Goal: Information Seeking & Learning: Learn about a topic

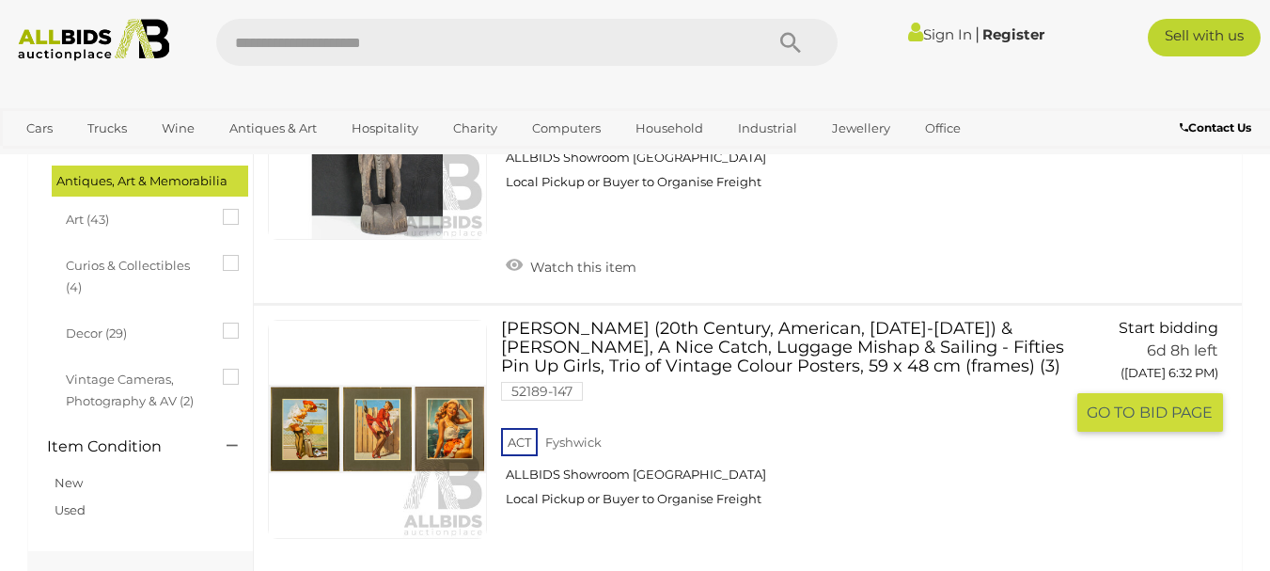
scroll to position [627, 0]
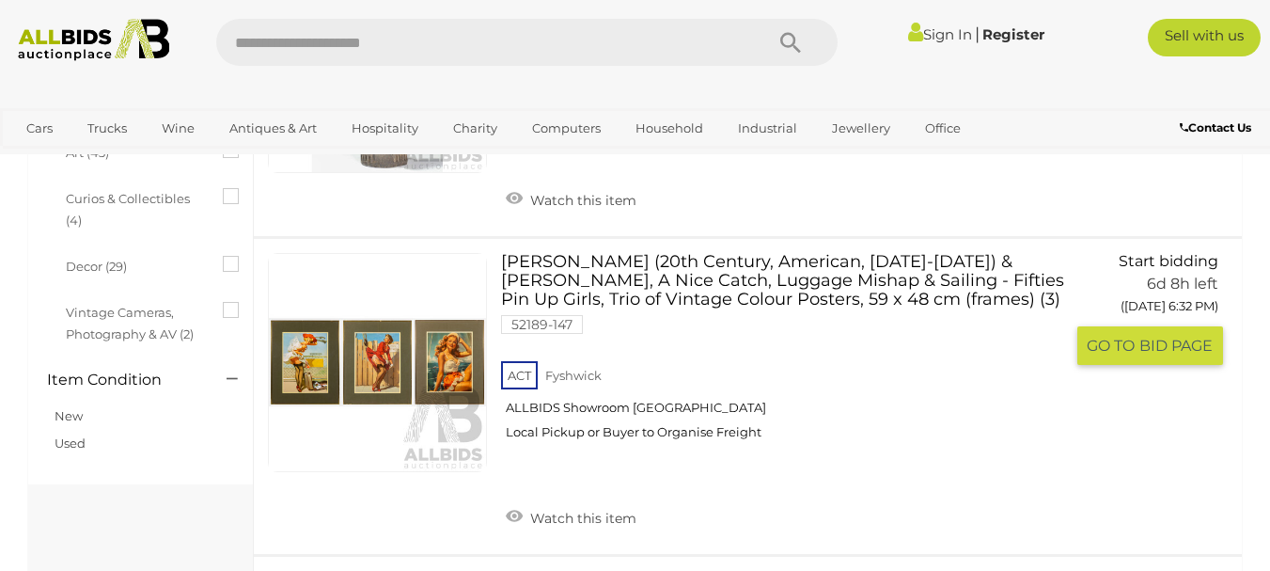
click at [435, 343] on link at bounding box center [377, 362] width 219 height 219
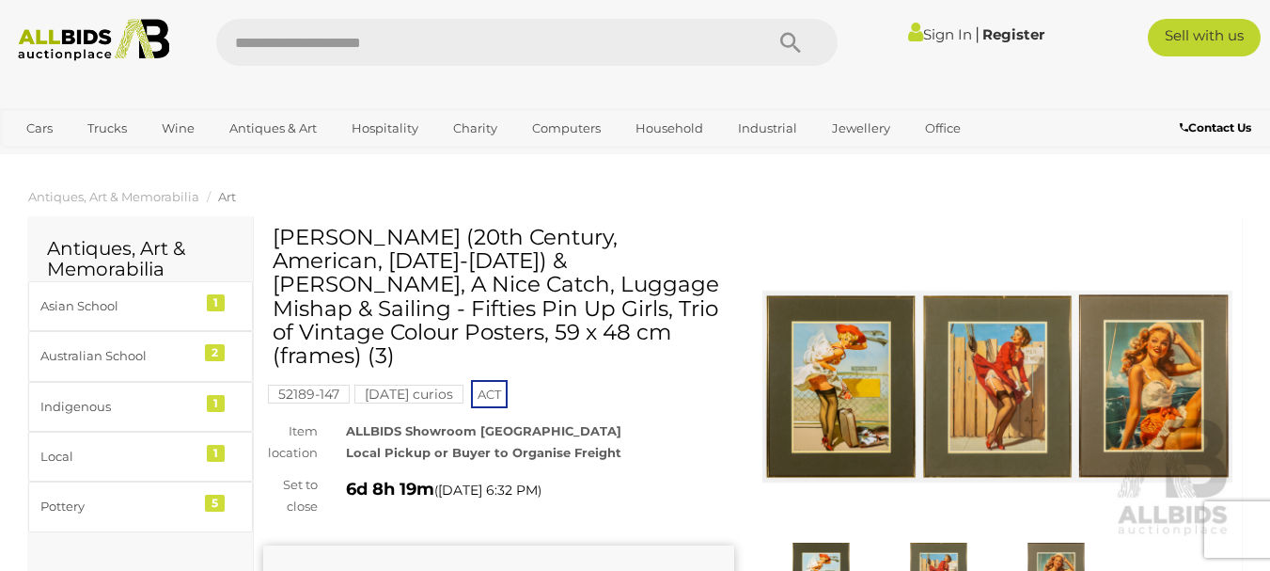
click at [827, 382] on img at bounding box center [997, 387] width 471 height 304
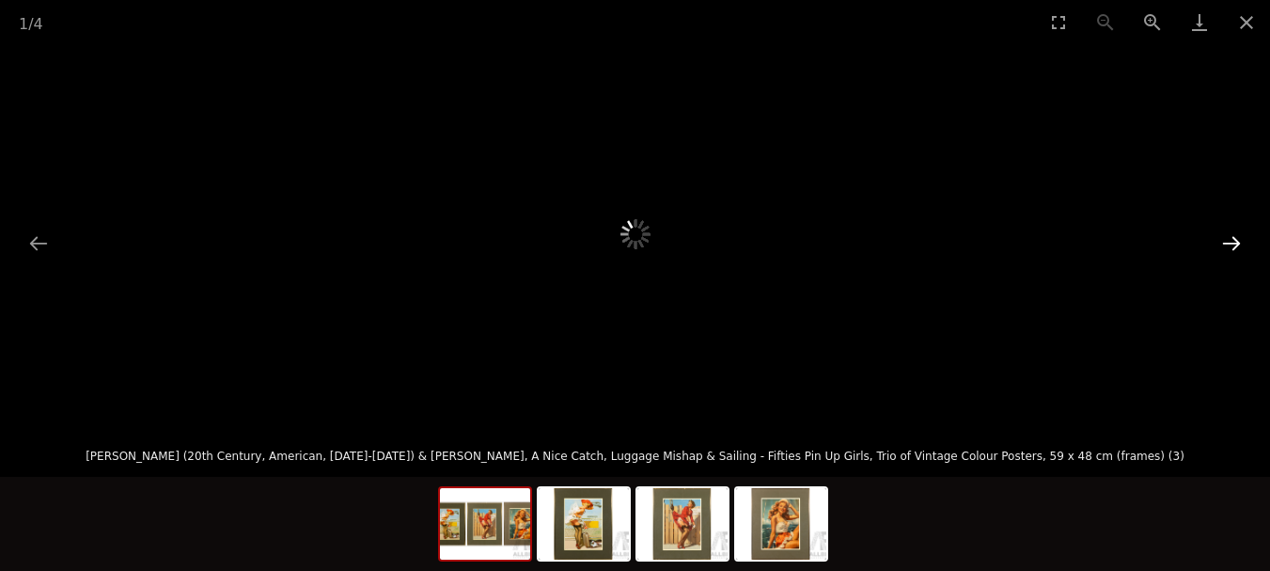
click at [1239, 242] on button "Next slide" at bounding box center [1231, 243] width 39 height 37
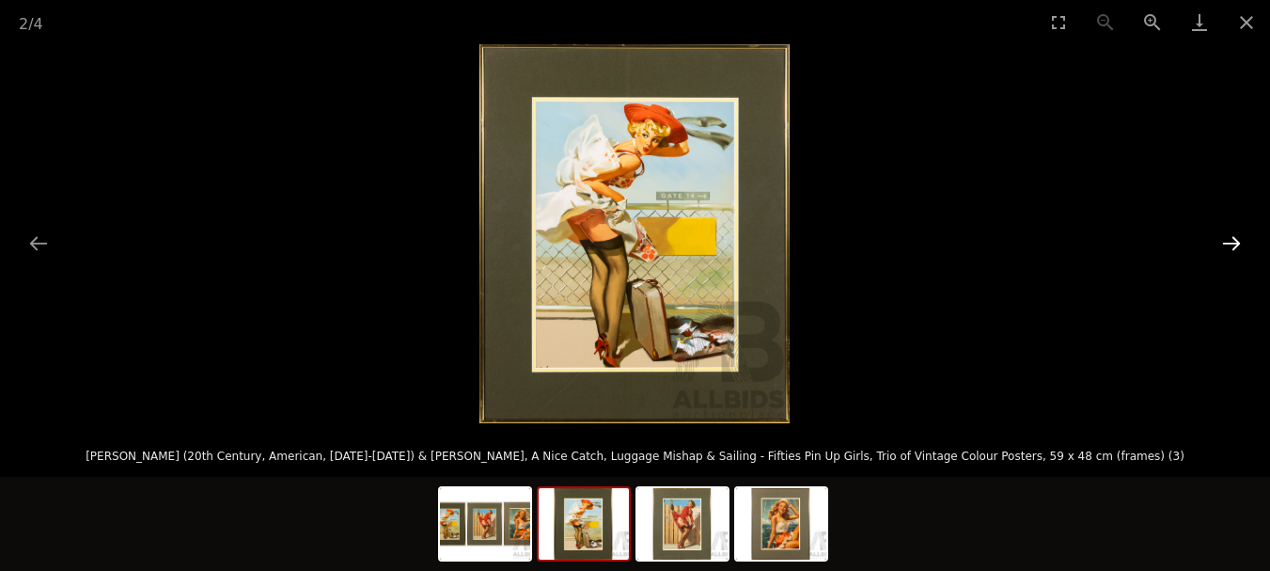
click at [1234, 229] on button "Next slide" at bounding box center [1231, 243] width 39 height 37
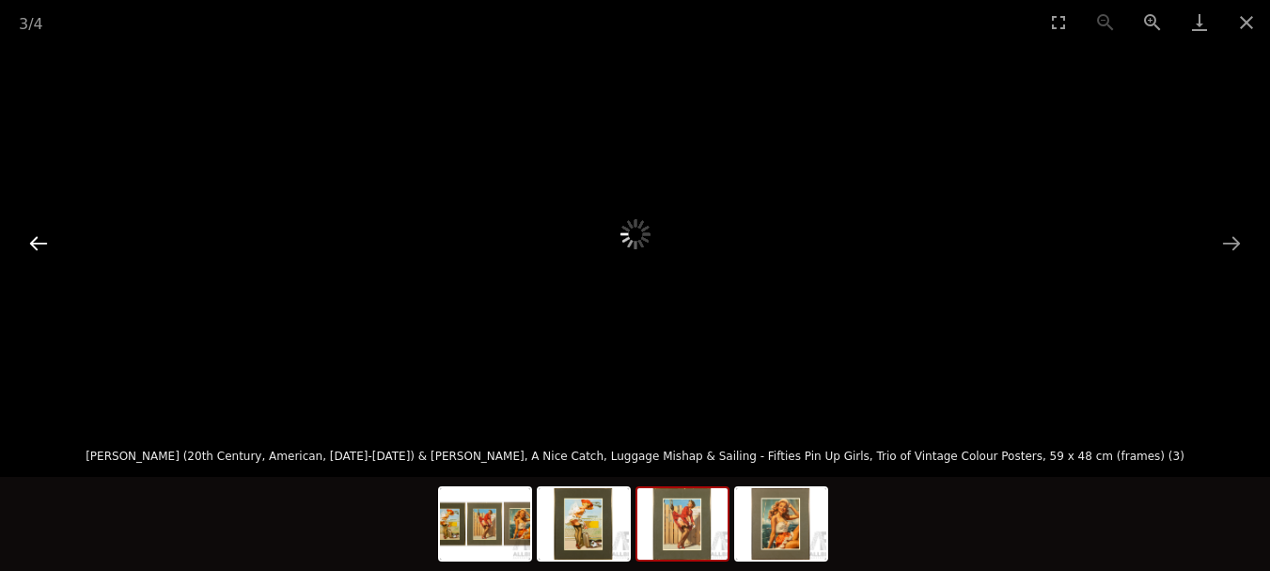
click at [49, 237] on button "Previous slide" at bounding box center [38, 243] width 39 height 37
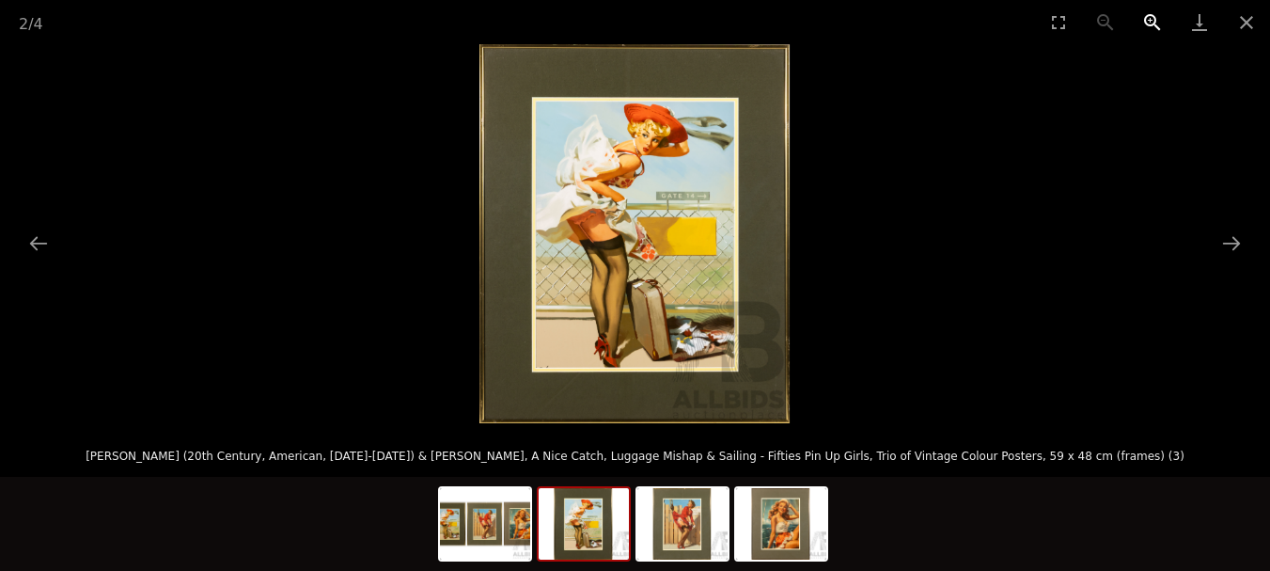
click at [1154, 24] on button "Zoom in" at bounding box center [1152, 22] width 47 height 44
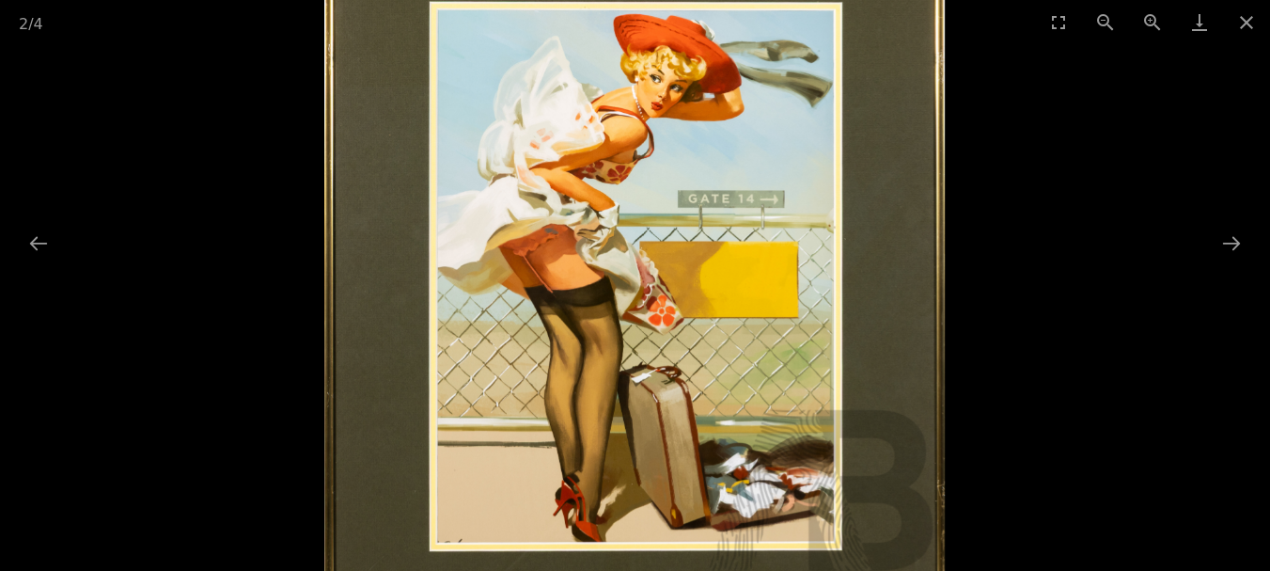
drag, startPoint x: 873, startPoint y: 153, endPoint x: 844, endPoint y: 220, distance: 72.8
click at [844, 220] on img at bounding box center [634, 275] width 620 height 758
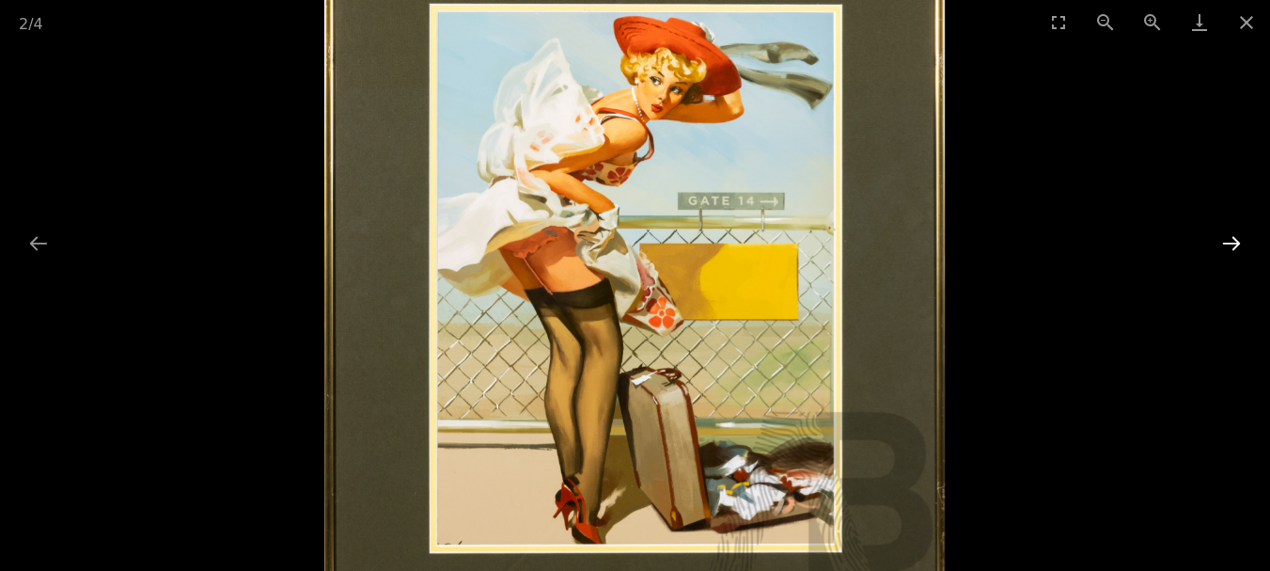
click at [1232, 234] on button "Next slide" at bounding box center [1231, 243] width 39 height 37
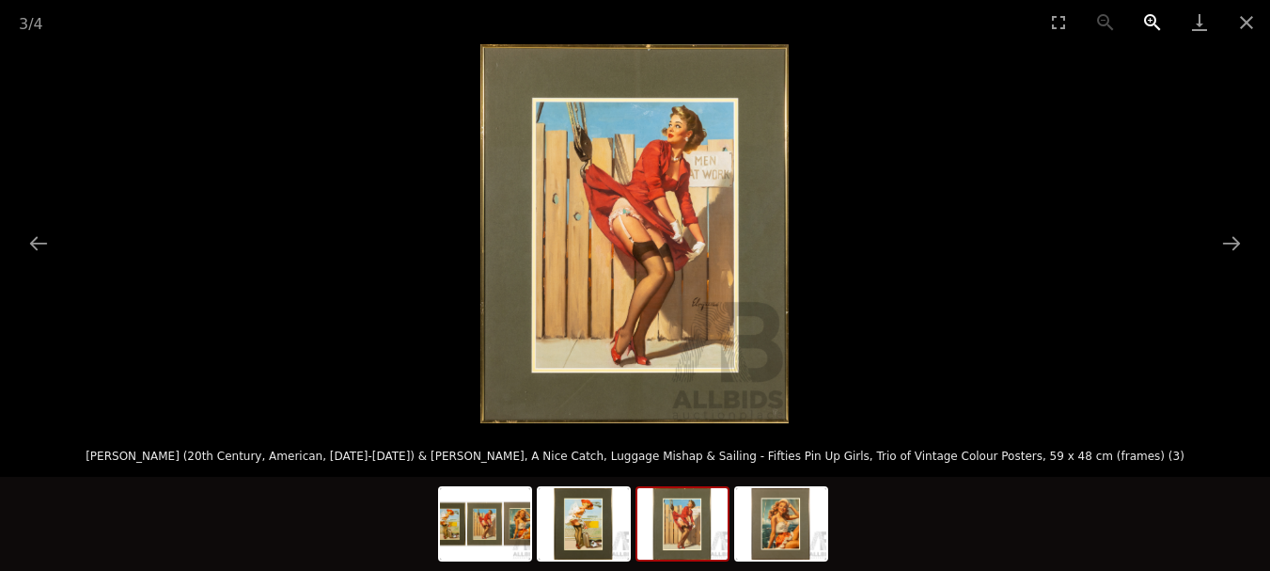
click at [1150, 14] on button "Zoom in" at bounding box center [1152, 22] width 47 height 44
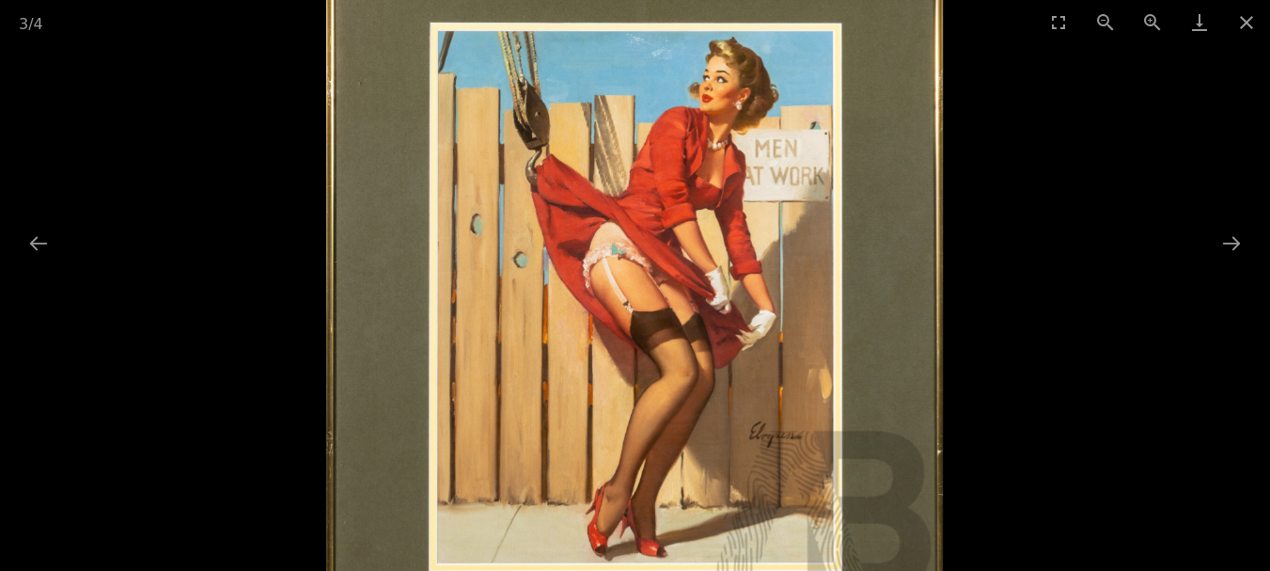
drag, startPoint x: 861, startPoint y: 130, endPoint x: 870, endPoint y: 216, distance: 86.9
click at [870, 216] on img at bounding box center [634, 294] width 617 height 758
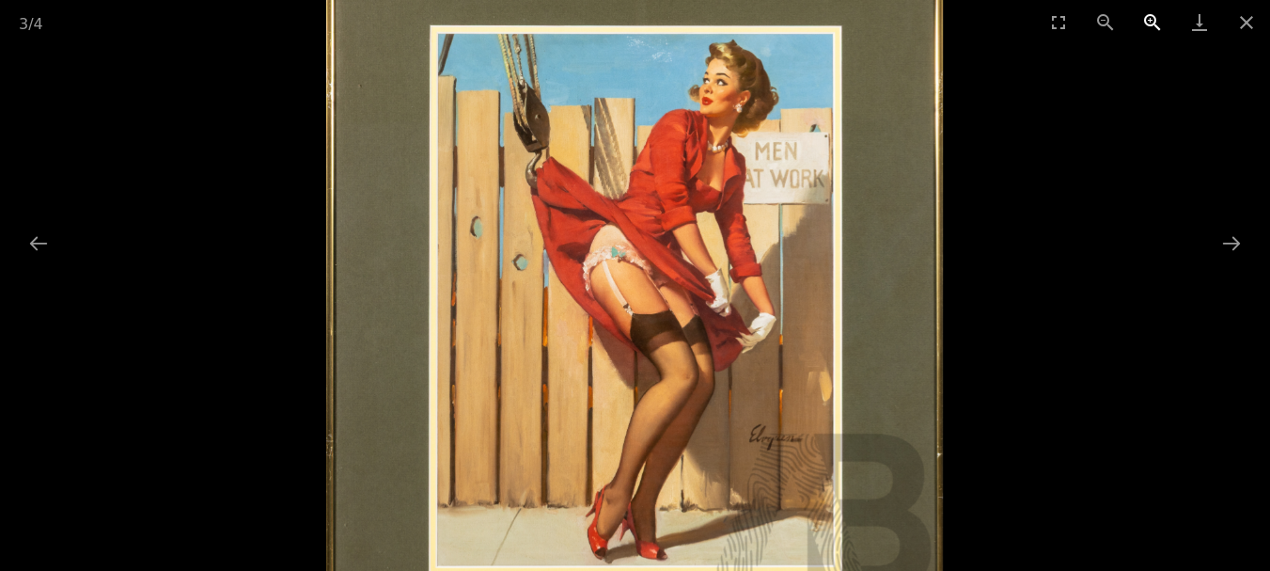
click at [1154, 22] on button "Zoom in" at bounding box center [1152, 22] width 47 height 44
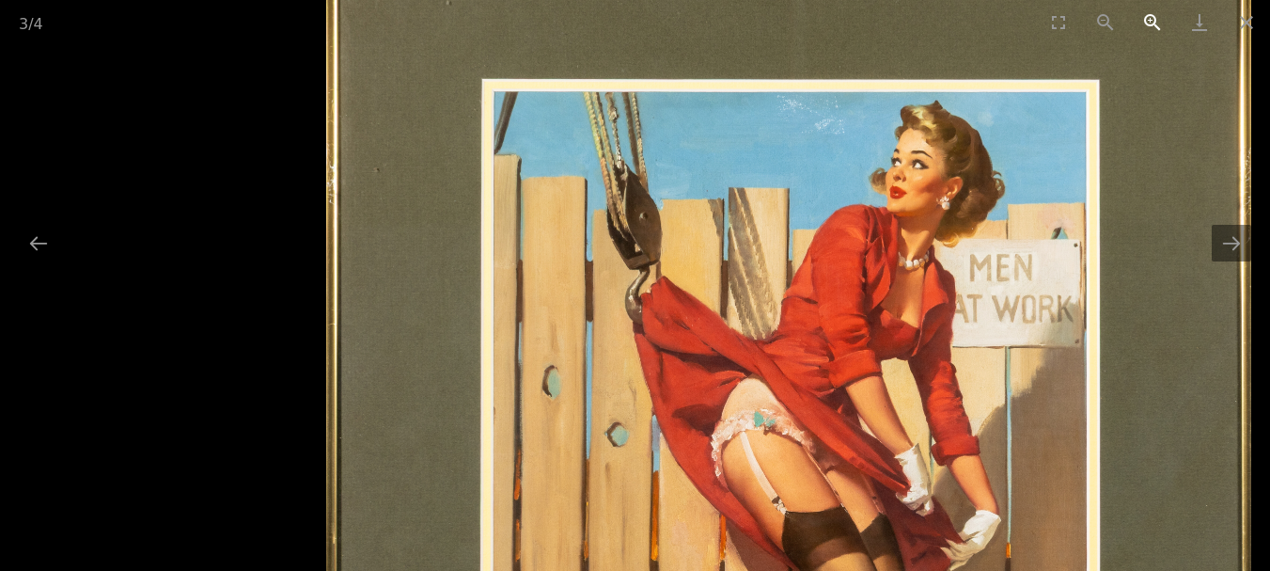
click at [1154, 22] on button "Zoom in" at bounding box center [1152, 22] width 47 height 44
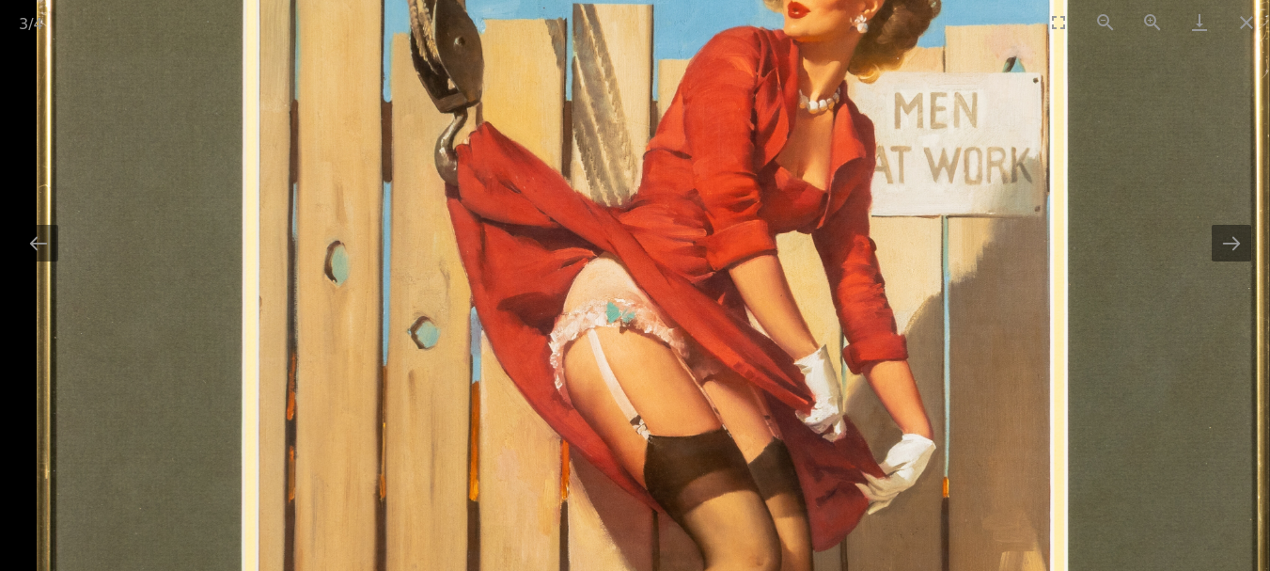
drag, startPoint x: 886, startPoint y: 371, endPoint x: 839, endPoint y: 161, distance: 215.8
click at [839, 161] on img at bounding box center [654, 403] width 1234 height 1516
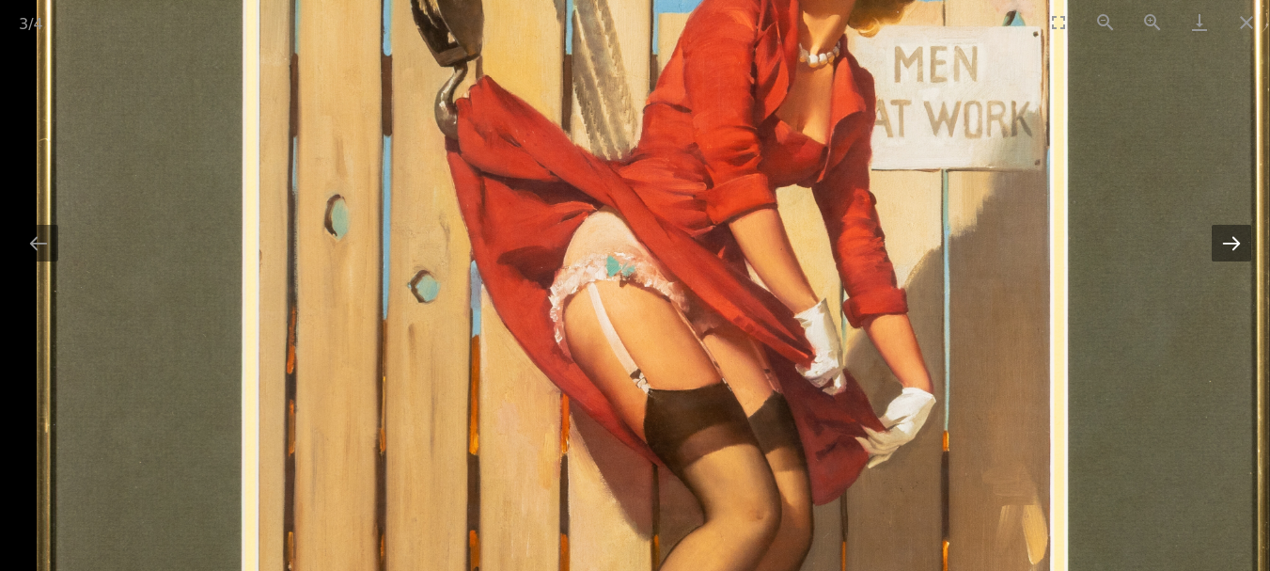
click at [1233, 251] on button "Next slide" at bounding box center [1231, 243] width 39 height 37
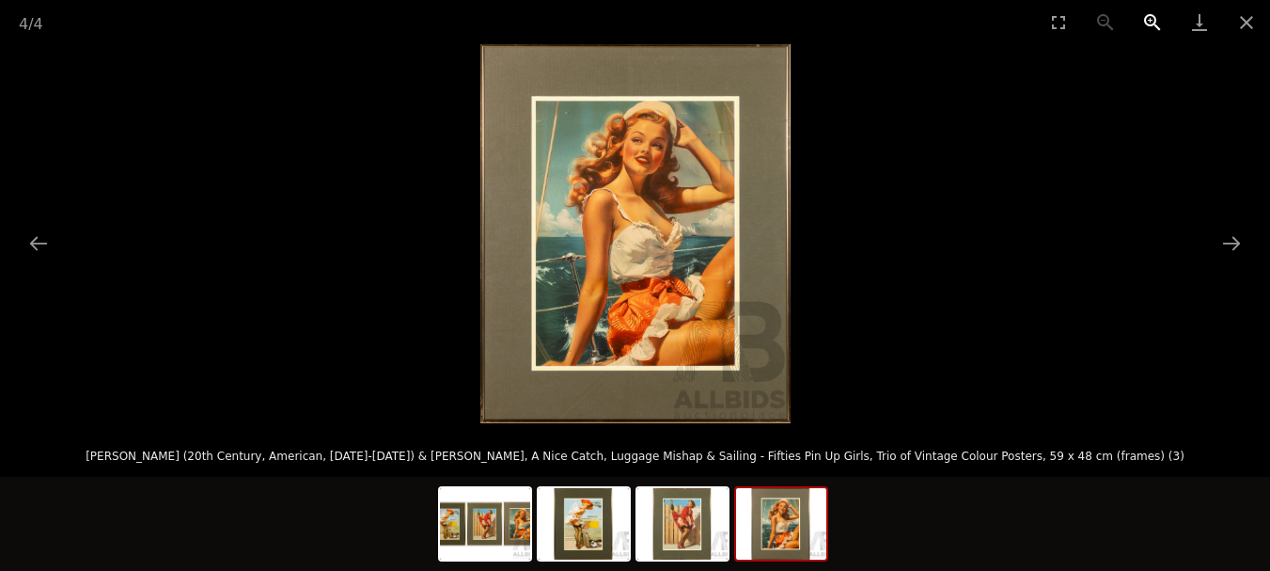
click at [1145, 25] on button "Zoom in" at bounding box center [1152, 22] width 47 height 44
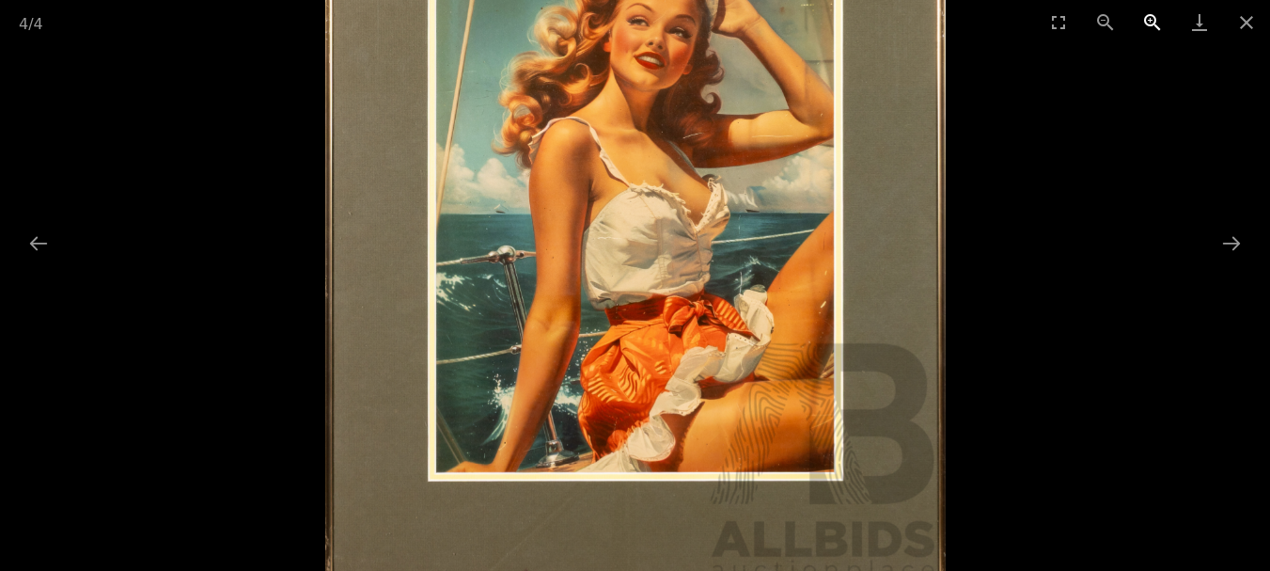
click at [1145, 25] on button "Zoom in" at bounding box center [1152, 22] width 47 height 44
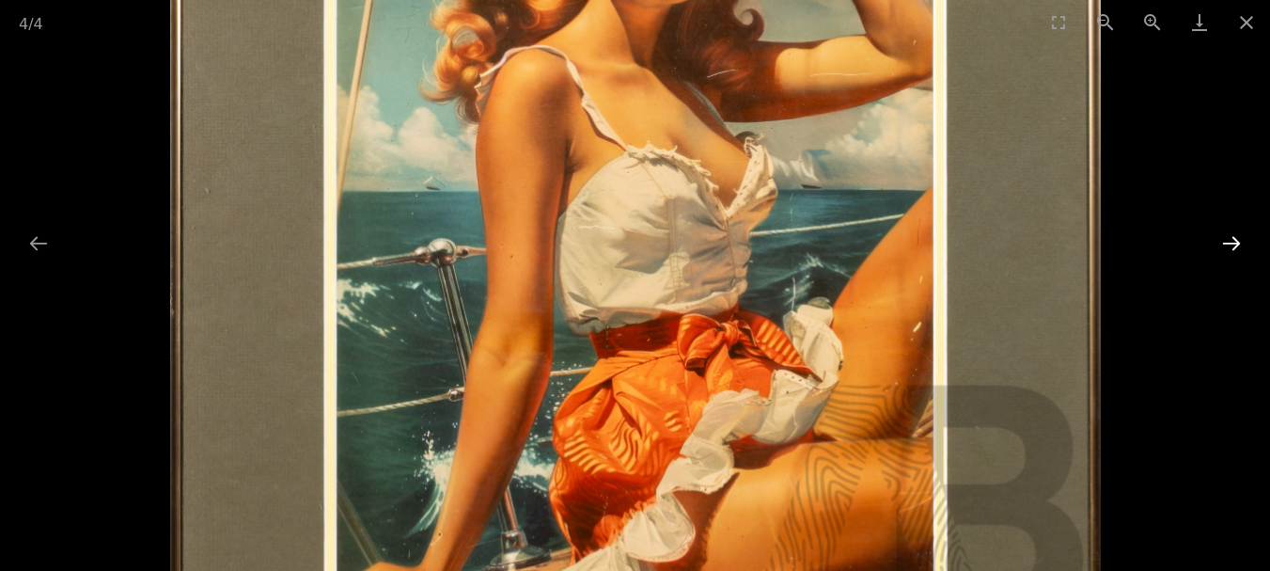
click at [1243, 239] on button "Next slide" at bounding box center [1231, 243] width 39 height 37
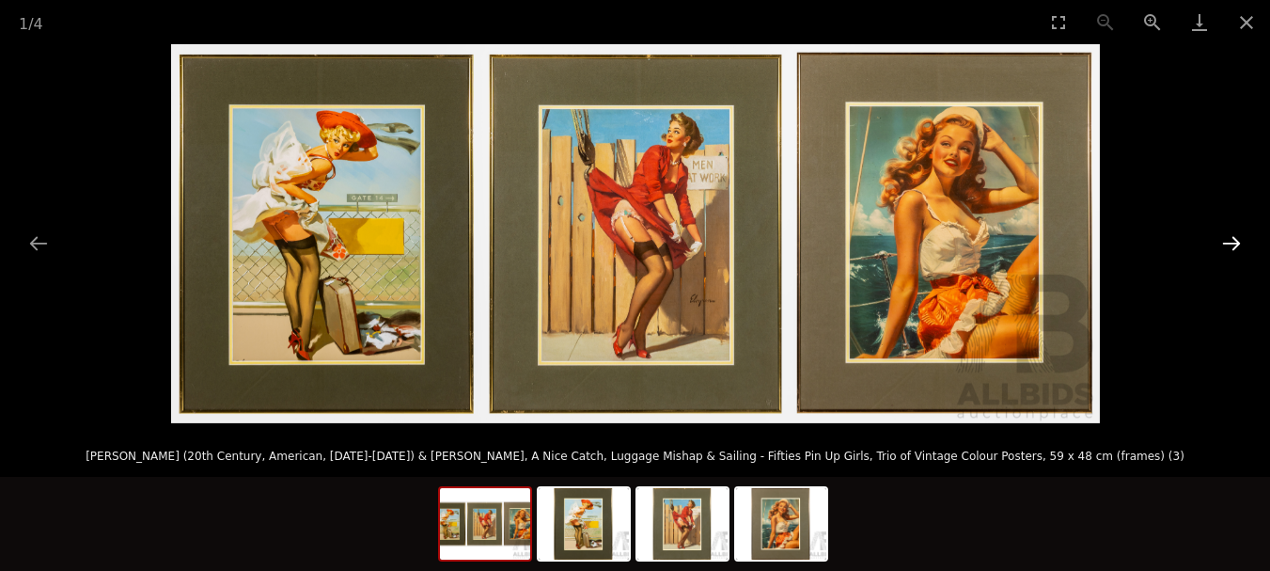
click at [1226, 241] on button "Next slide" at bounding box center [1231, 243] width 39 height 37
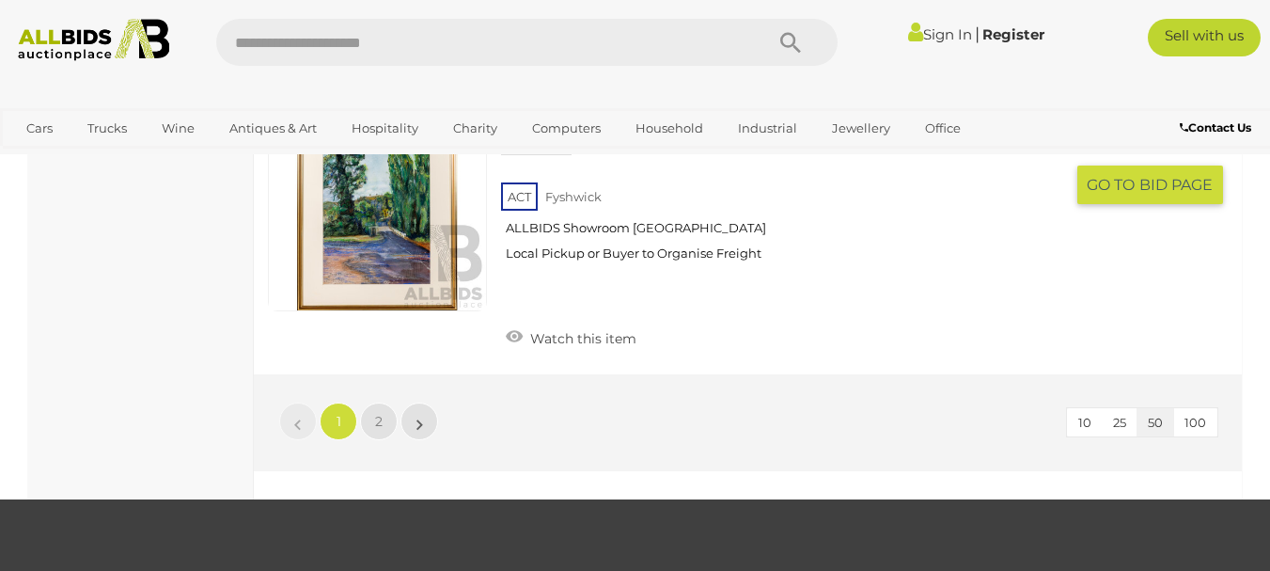
scroll to position [15042, 0]
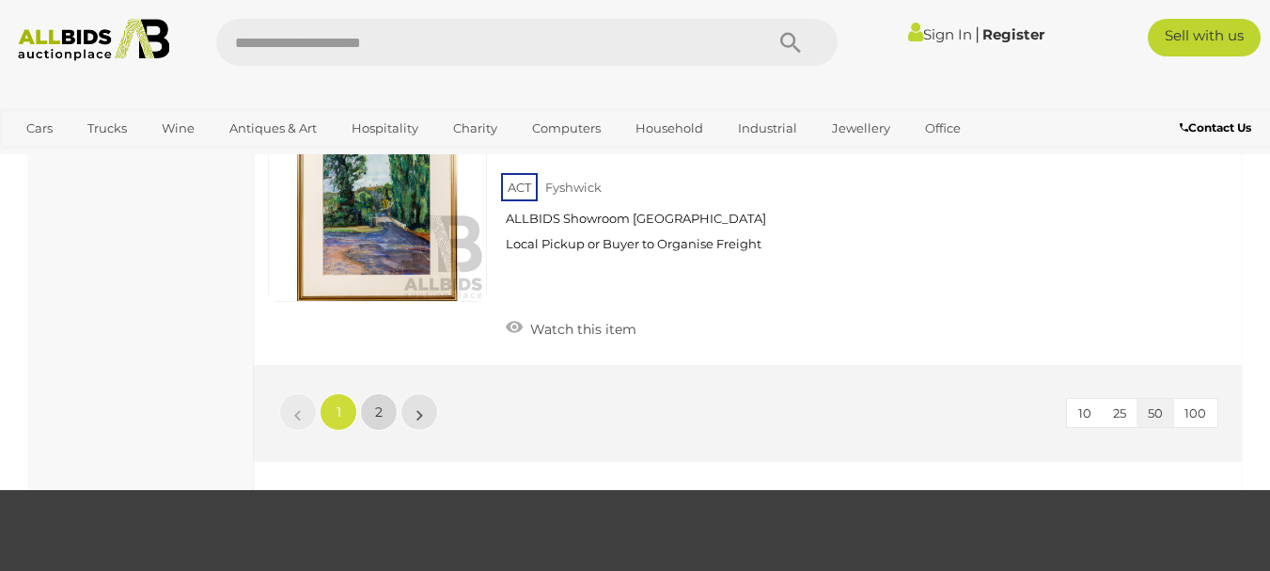
click at [379, 403] on span "2" at bounding box center [379, 411] width 8 height 17
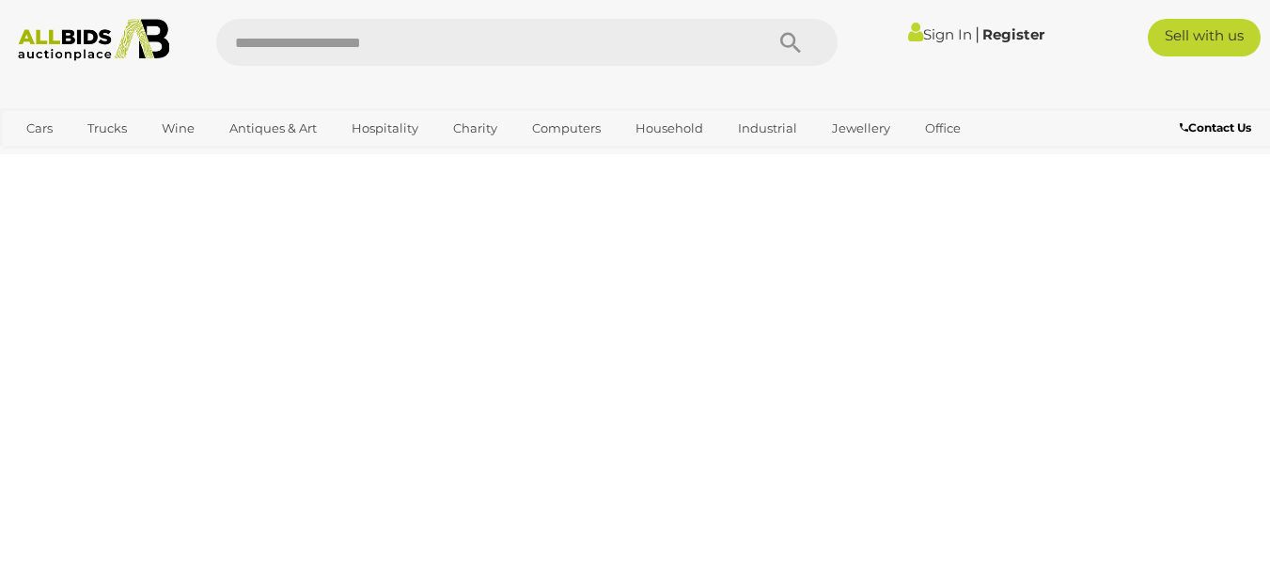
scroll to position [96, 0]
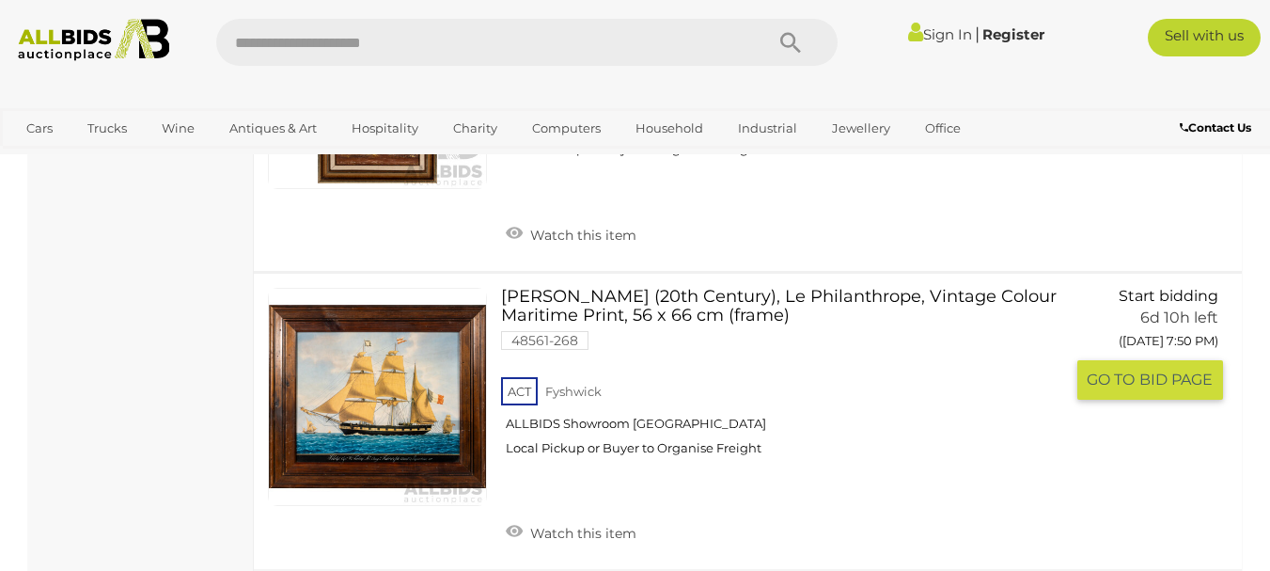
scroll to position [8871, 0]
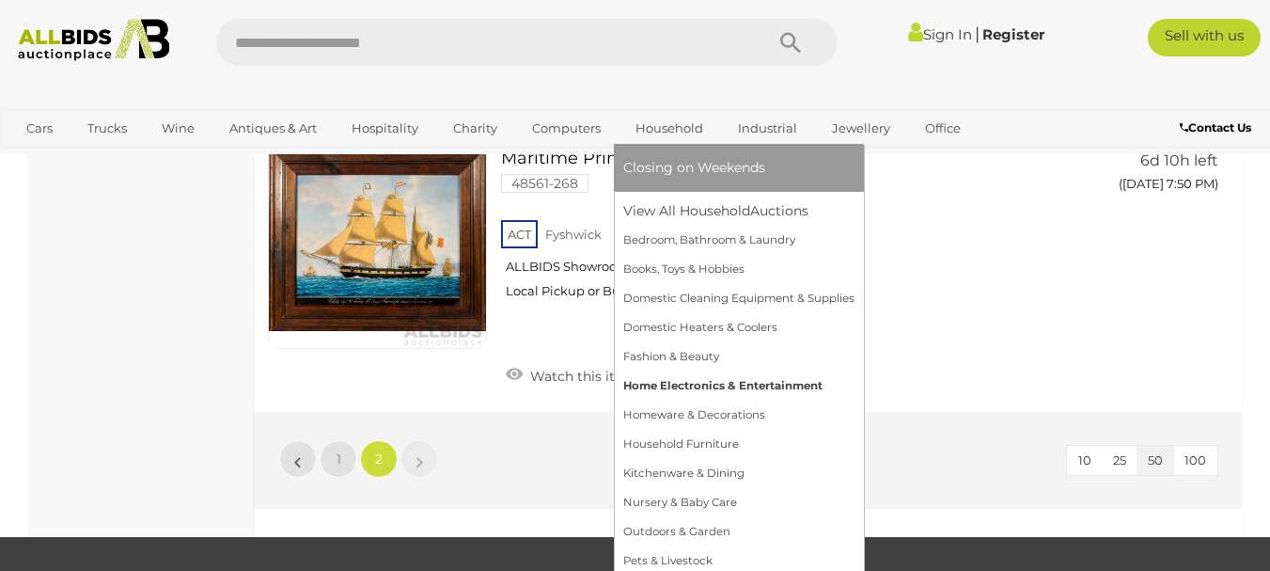
click at [673, 385] on link "Home Electronics & Entertainment" at bounding box center [738, 385] width 231 height 29
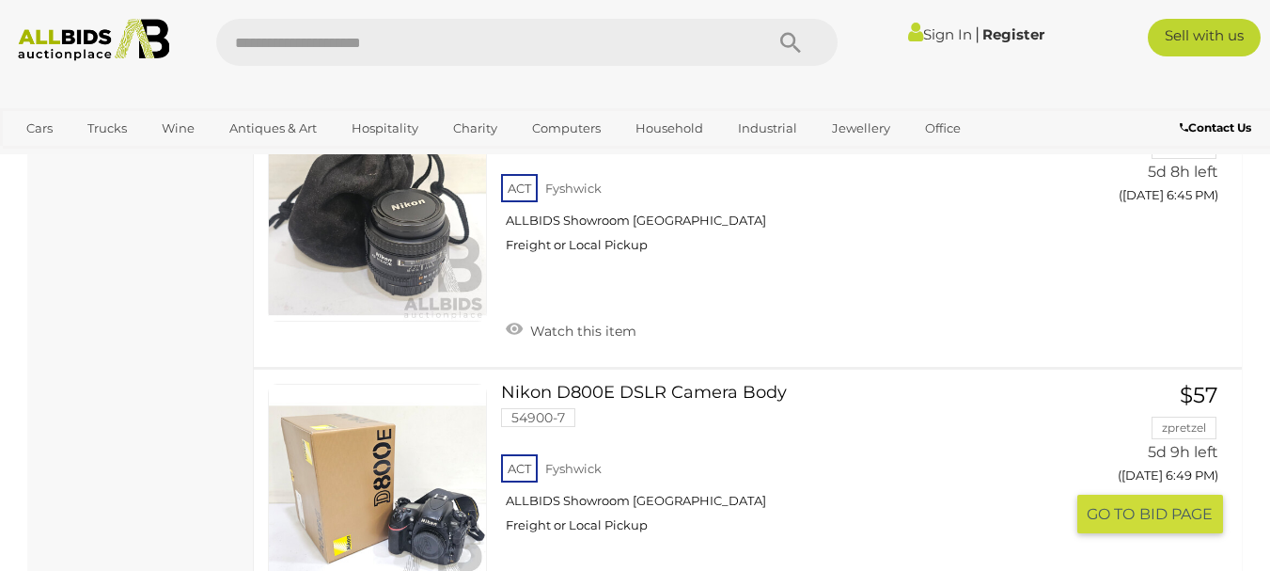
scroll to position [2977, 0]
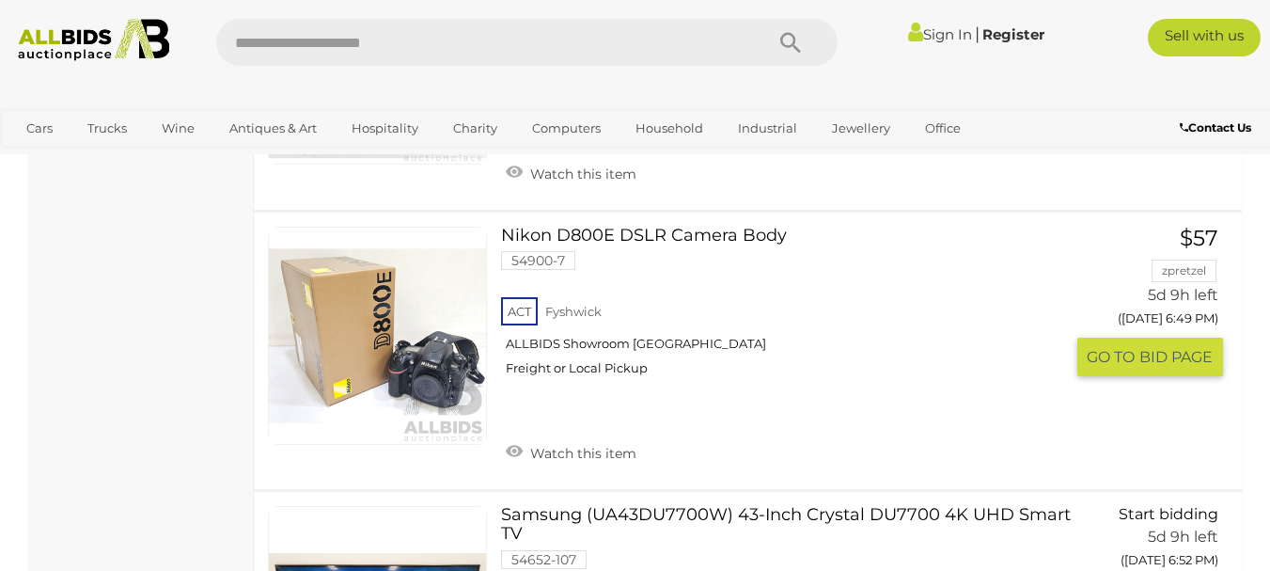
click at [420, 243] on link at bounding box center [377, 336] width 219 height 219
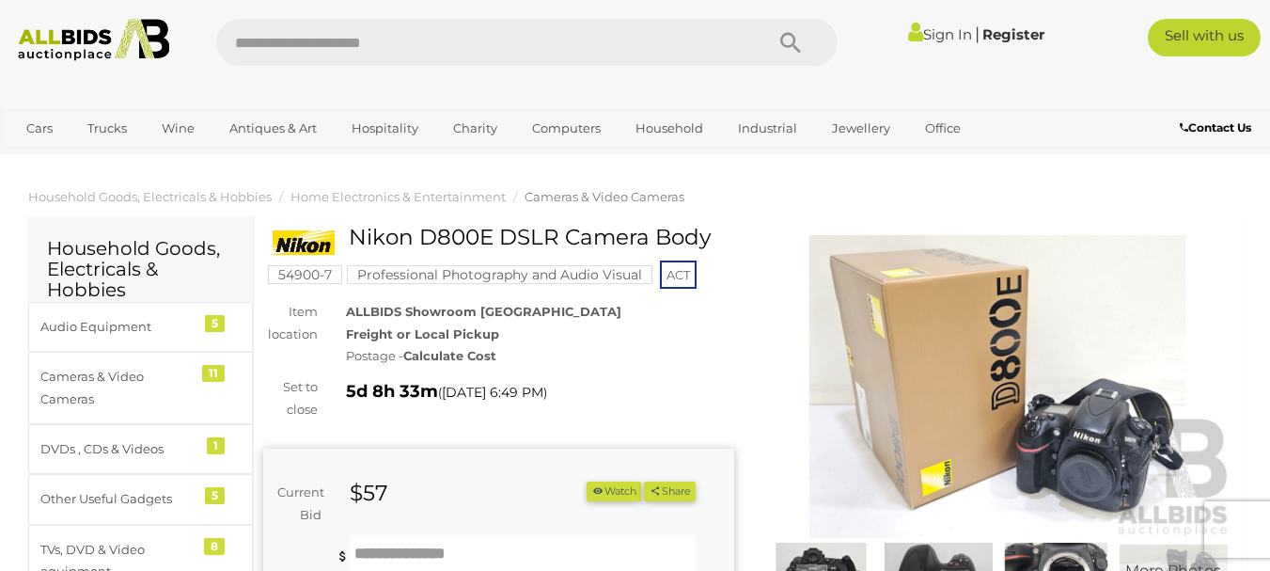
click at [1056, 438] on img at bounding box center [997, 387] width 471 height 304
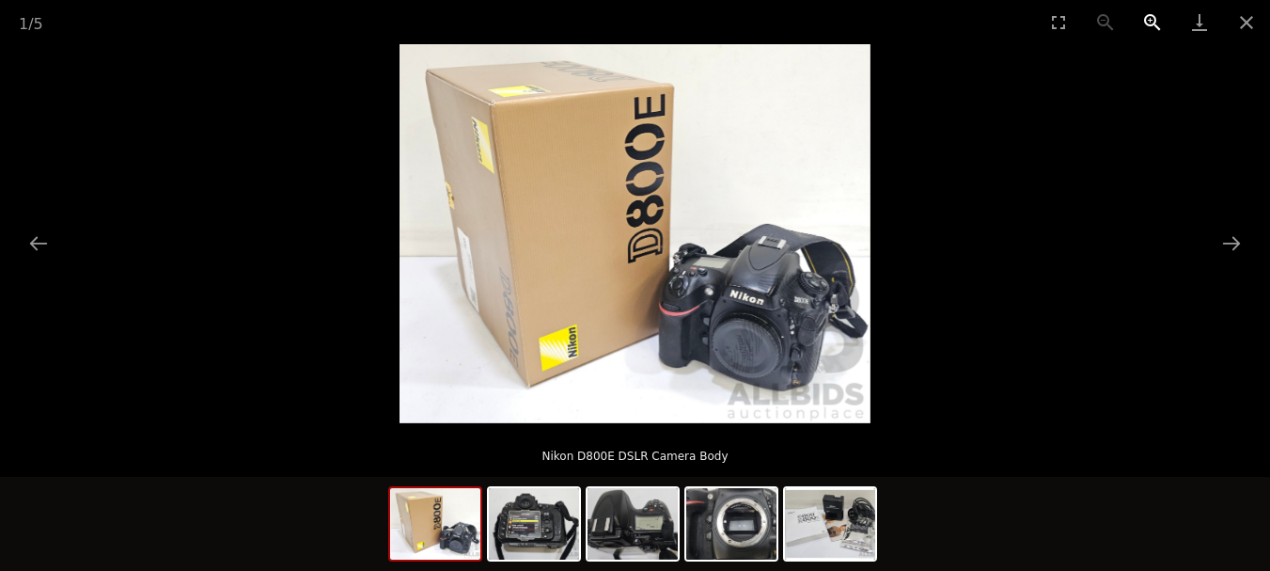
click at [1151, 15] on button "Zoom in" at bounding box center [1152, 22] width 47 height 44
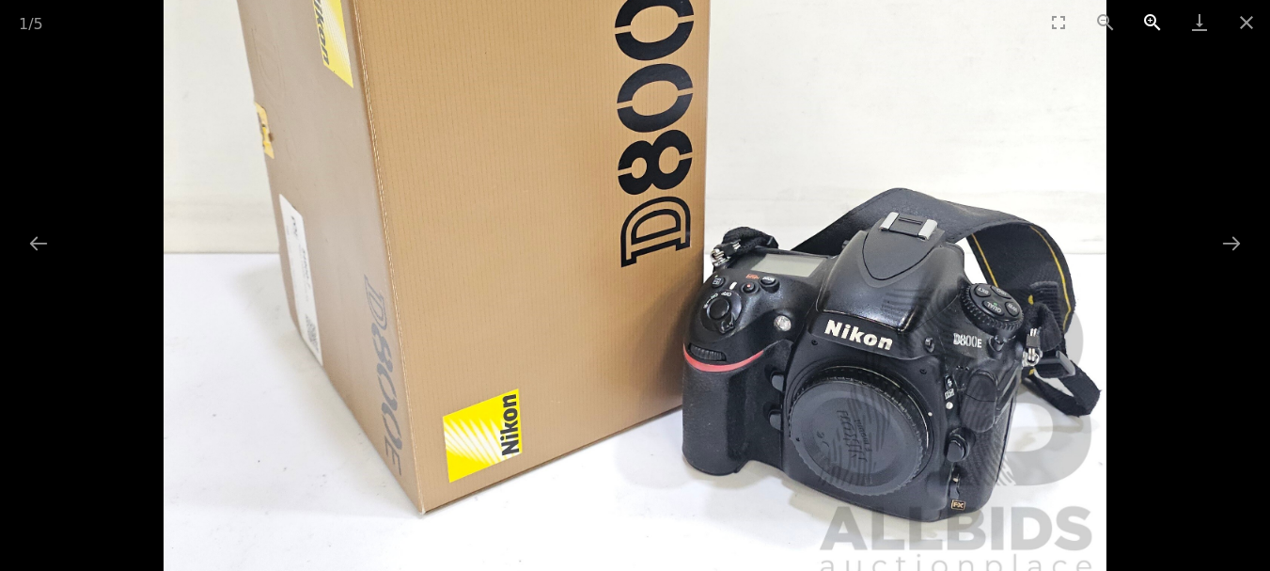
click at [1151, 15] on button "Zoom in" at bounding box center [1152, 22] width 47 height 44
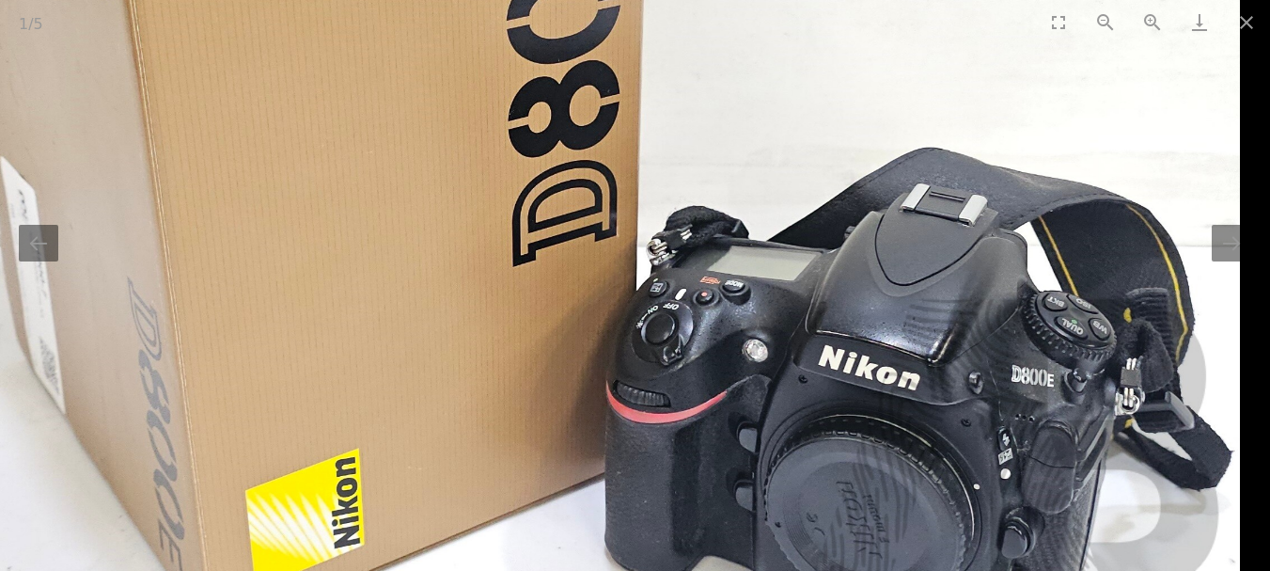
drag, startPoint x: 992, startPoint y: 237, endPoint x: 742, endPoint y: 232, distance: 250.1
click at [742, 232] on img at bounding box center [534, 177] width 1412 height 1137
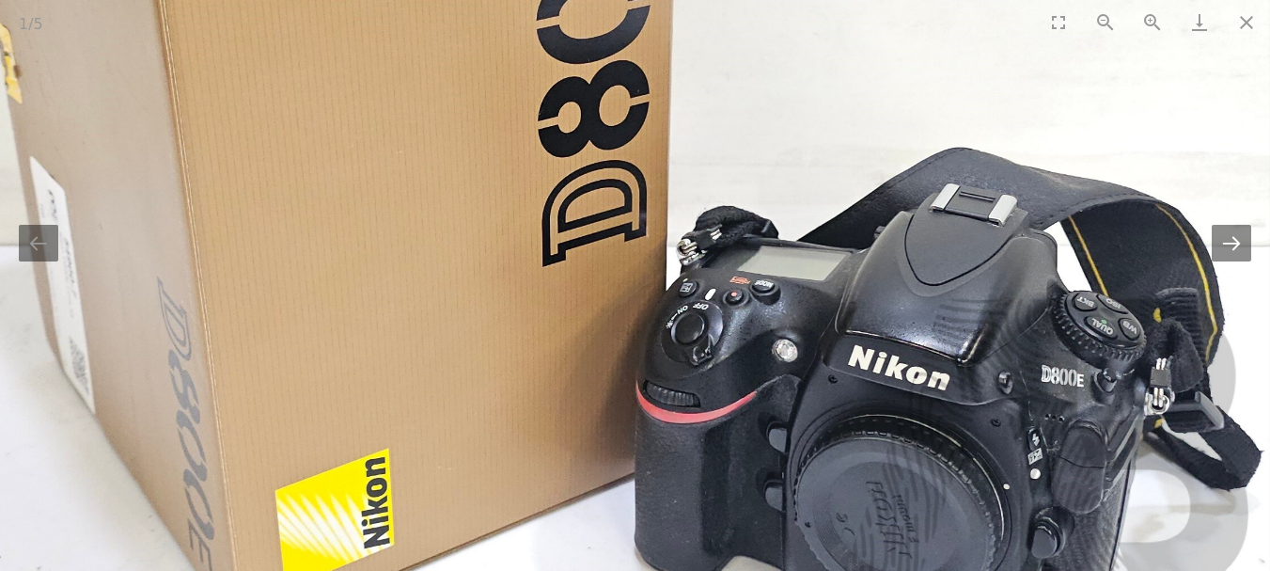
click at [1224, 240] on button "Next slide" at bounding box center [1231, 243] width 39 height 37
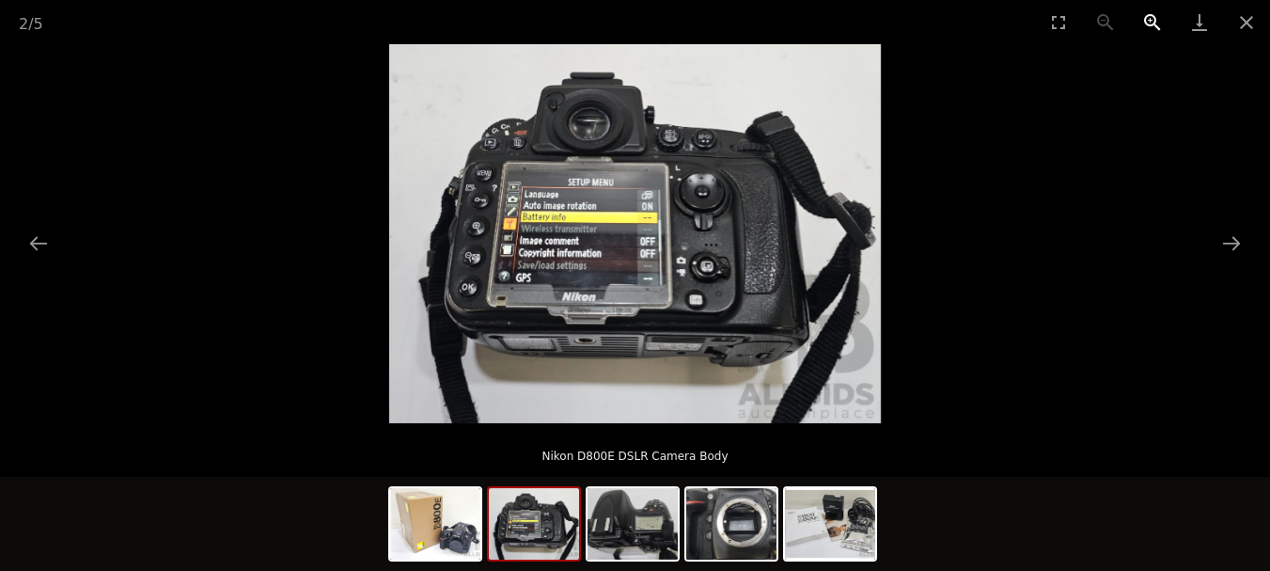
click at [1158, 22] on button "Zoom in" at bounding box center [1152, 22] width 47 height 44
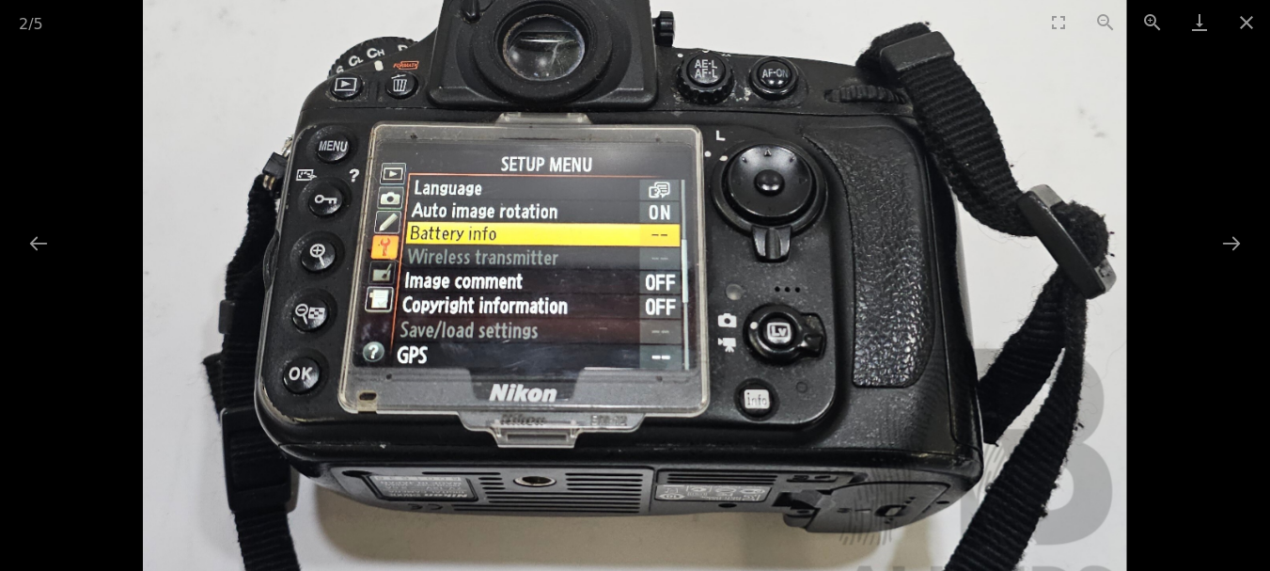
drag, startPoint x: 1062, startPoint y: 306, endPoint x: 1067, endPoint y: 345, distance: 38.8
click at [1067, 345] on img at bounding box center [635, 267] width 984 height 758
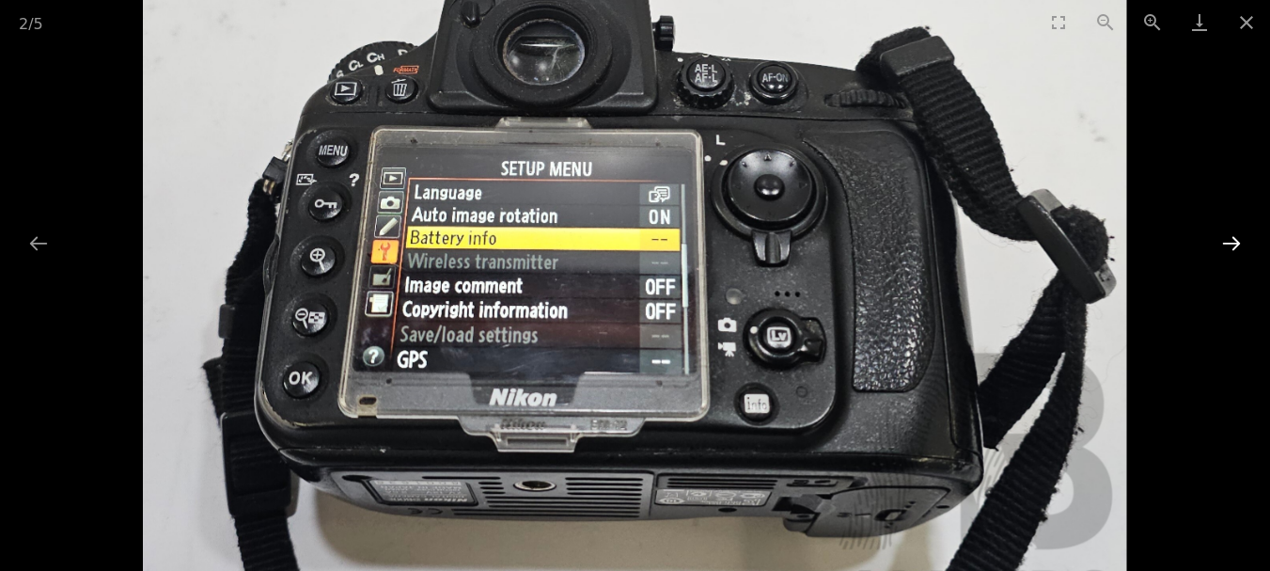
click at [1233, 241] on button "Next slide" at bounding box center [1231, 243] width 39 height 37
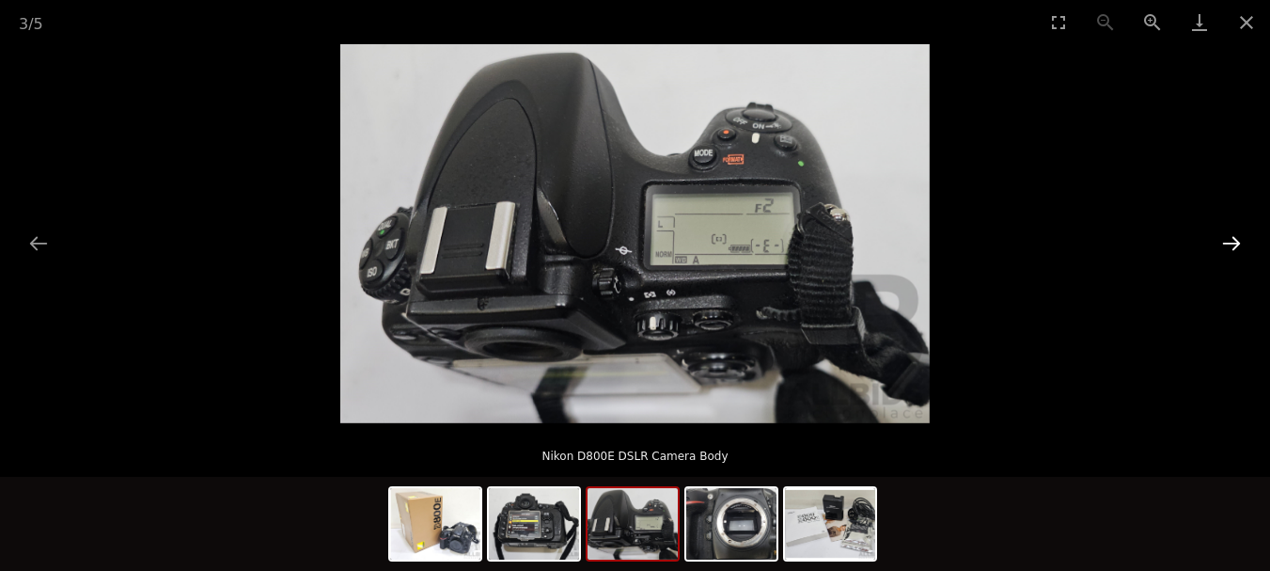
click at [1233, 241] on button "Next slide" at bounding box center [1231, 243] width 39 height 37
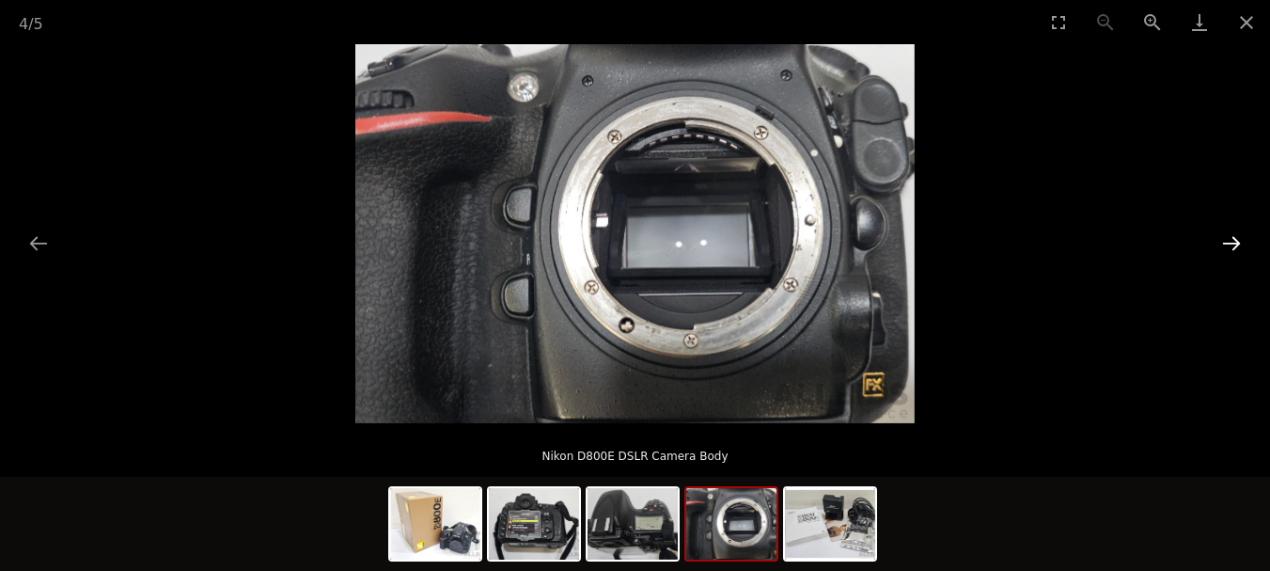
click at [1242, 245] on button "Next slide" at bounding box center [1231, 243] width 39 height 37
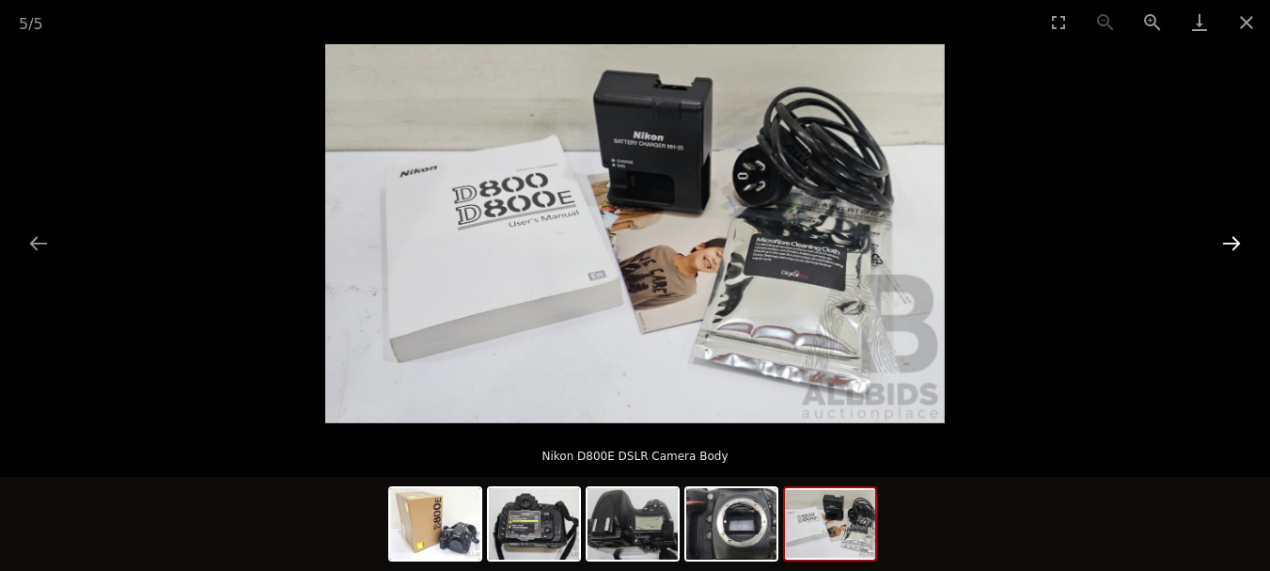
click at [1241, 248] on button "Next slide" at bounding box center [1231, 243] width 39 height 37
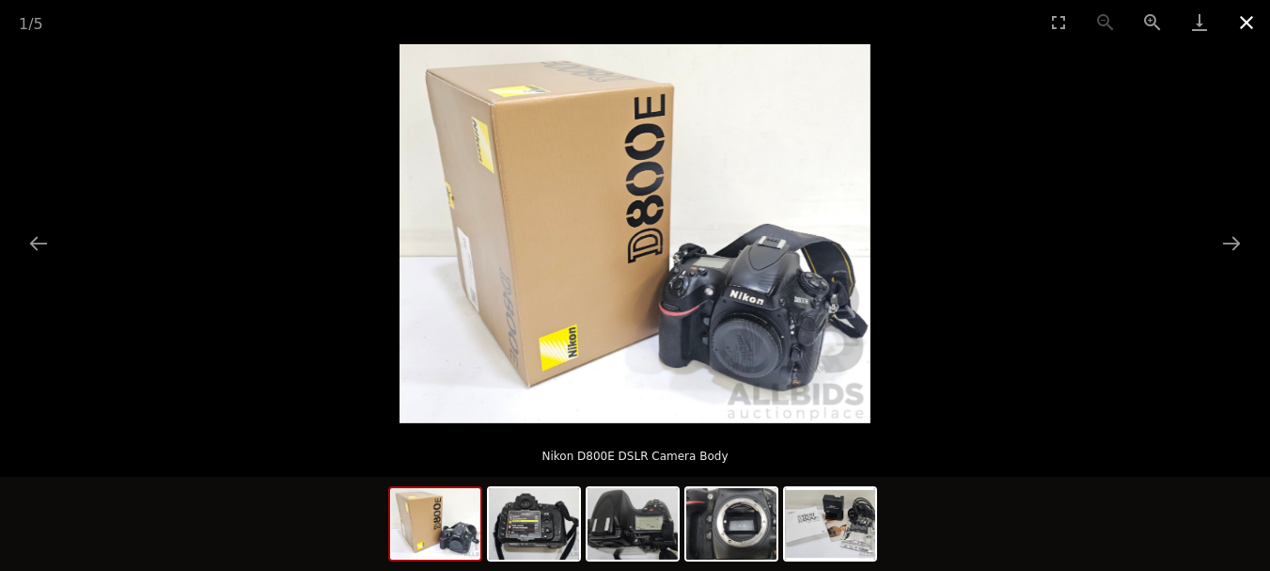
click at [1256, 26] on button "Close gallery" at bounding box center [1246, 22] width 47 height 44
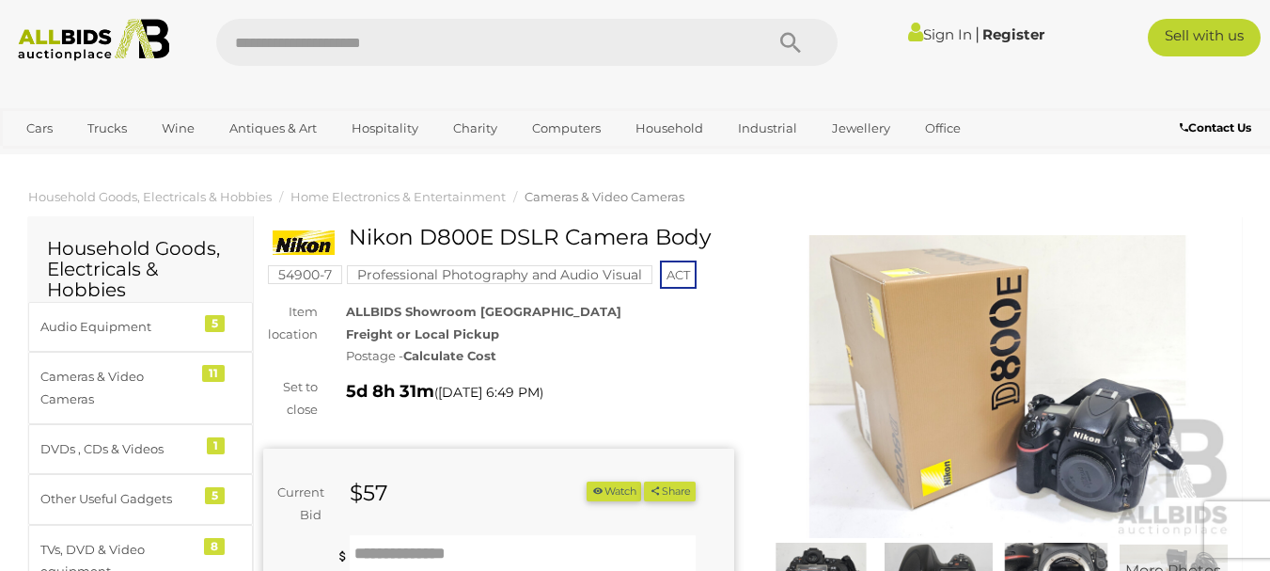
click at [716, 233] on h1 "Nikon D800E DSLR Camera Body" at bounding box center [501, 238] width 457 height 24
drag, startPoint x: 650, startPoint y: 240, endPoint x: 360, endPoint y: 240, distance: 289.6
click at [358, 241] on h1 "Nikon D800E DSLR Camera Body" at bounding box center [501, 238] width 457 height 24
drag, startPoint x: 652, startPoint y: 233, endPoint x: 353, endPoint y: 245, distance: 298.3
click at [353, 245] on h1 "Nikon D800E DSLR Camera Body" at bounding box center [501, 238] width 457 height 24
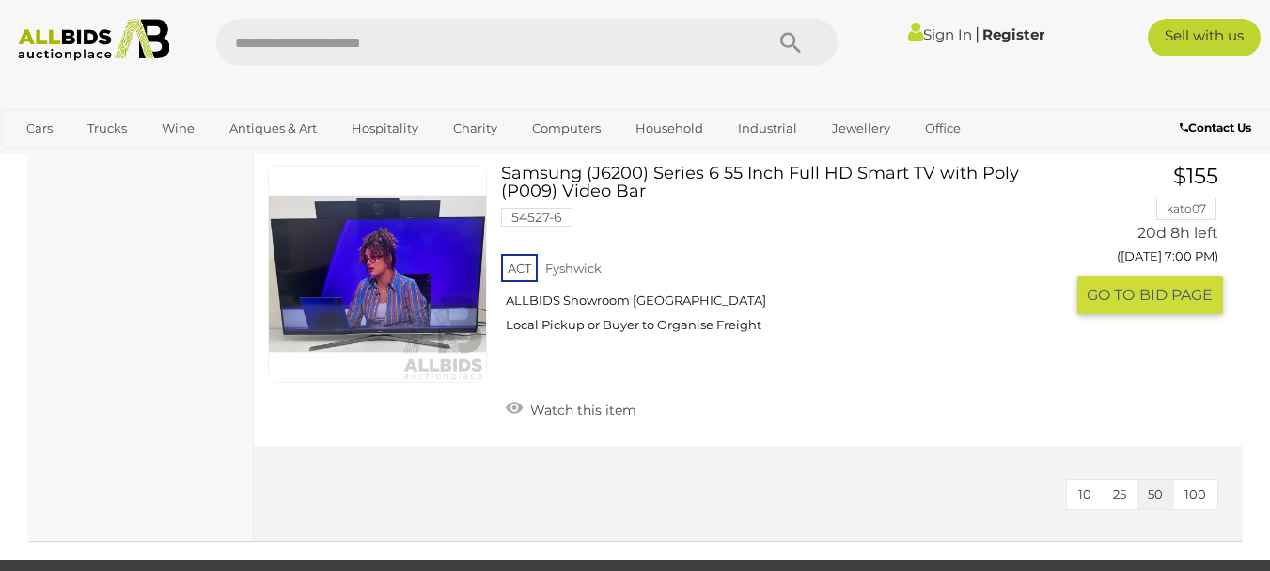
scroll to position [8461, 0]
